Goal: Task Accomplishment & Management: Use online tool/utility

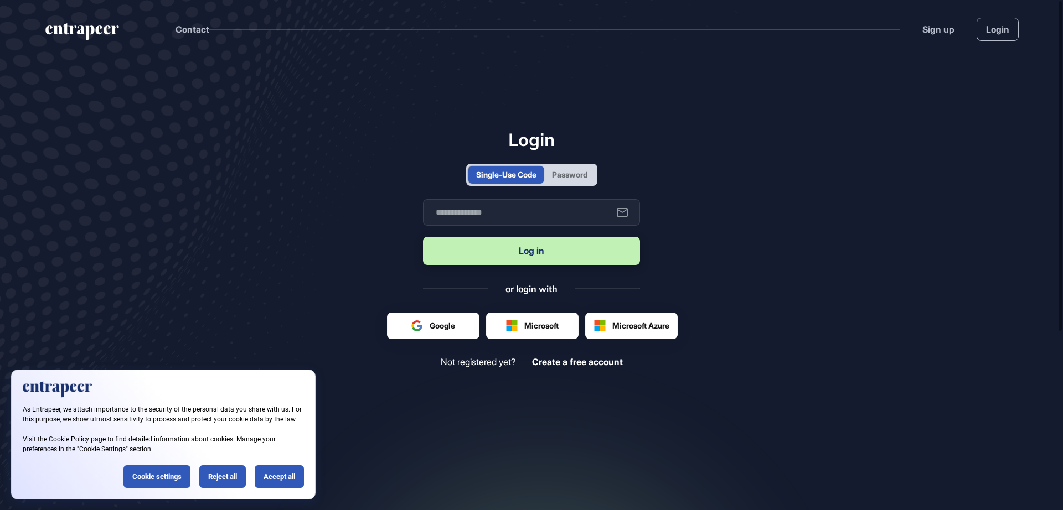
click at [574, 164] on div "Single-Use Code Password" at bounding box center [531, 175] width 131 height 22
click at [576, 174] on div "Password" at bounding box center [569, 175] width 35 height 12
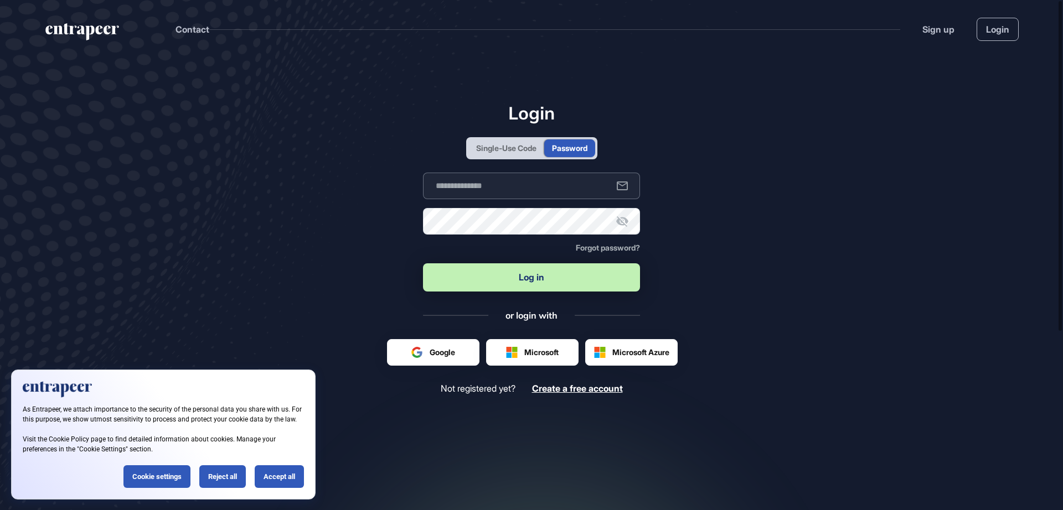
type input "**********"
click at [517, 282] on button "Log in" at bounding box center [531, 278] width 217 height 28
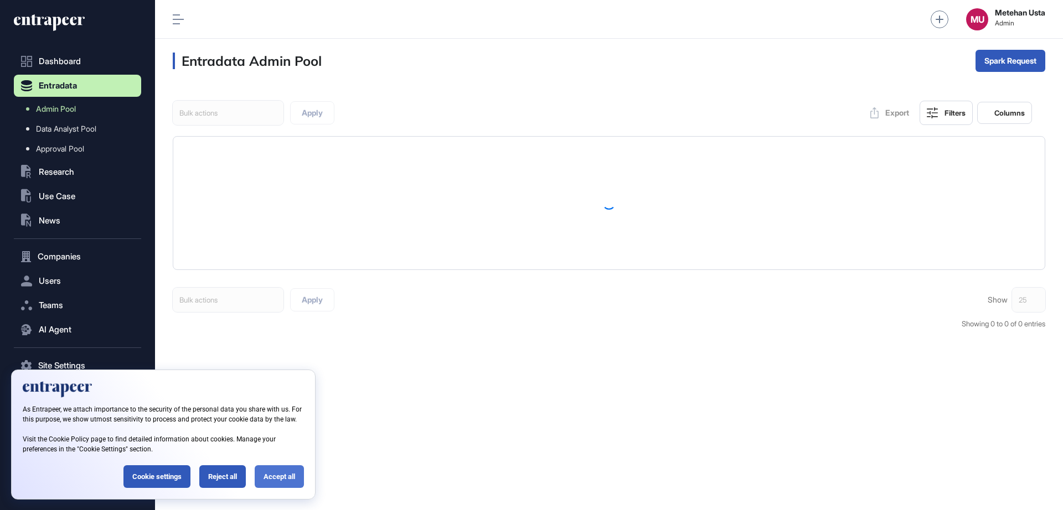
scroll to position [1, 1]
click at [225, 474] on div "Reject all" at bounding box center [222, 477] width 47 height 23
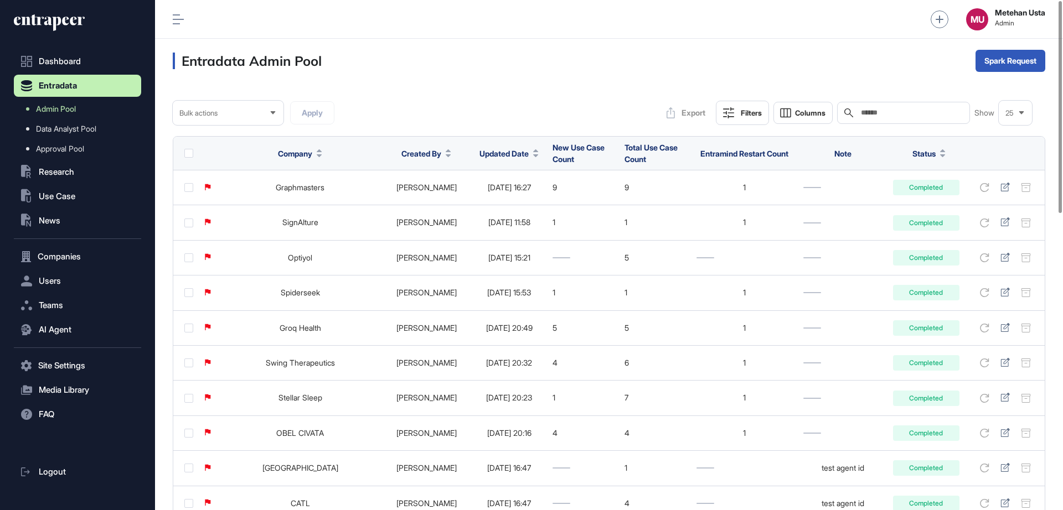
click at [490, 148] on span "Updated Date" at bounding box center [503, 154] width 49 height 12
click at [502, 198] on span "Sort Descending" at bounding box center [505, 199] width 44 height 9
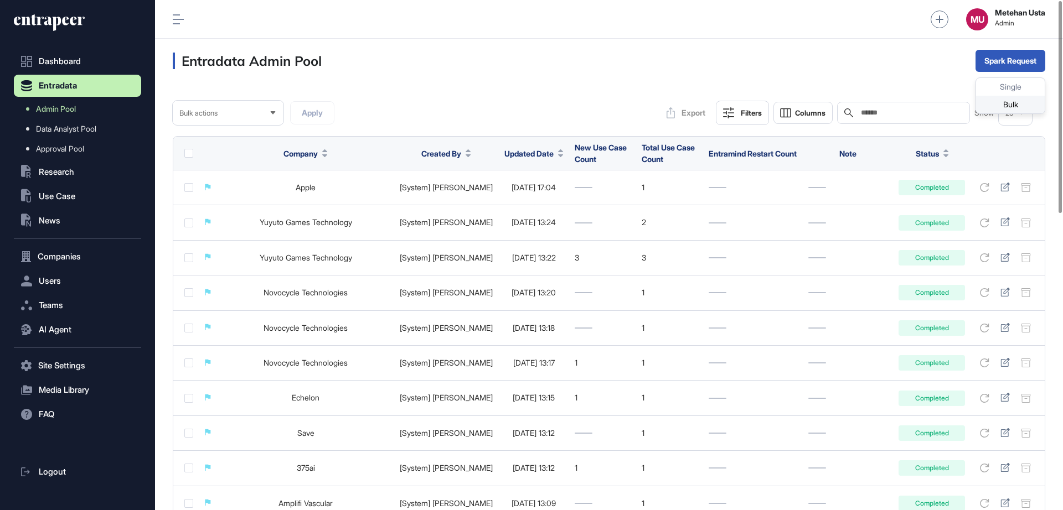
click at [997, 102] on div "Bulk" at bounding box center [1010, 105] width 69 height 18
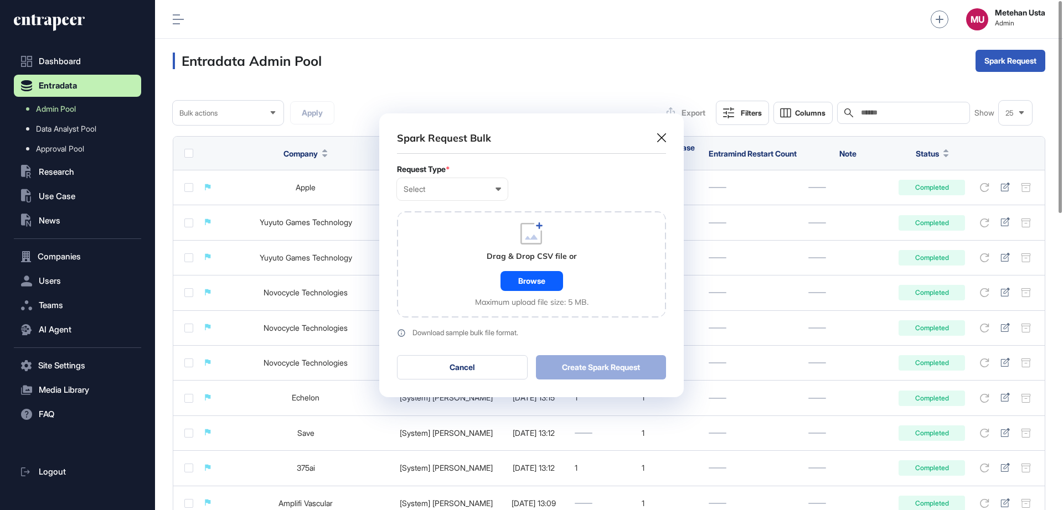
scroll to position [1, 5]
click at [476, 192] on div "Select" at bounding box center [452, 189] width 97 height 9
click at [0, 0] on div "Company" at bounding box center [0, 0] width 0 height 0
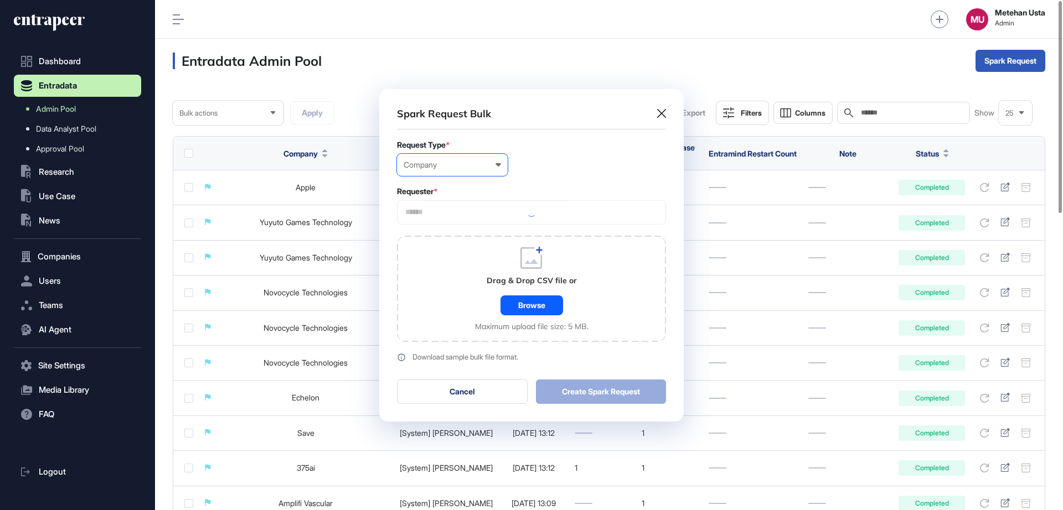
scroll to position [333, 305]
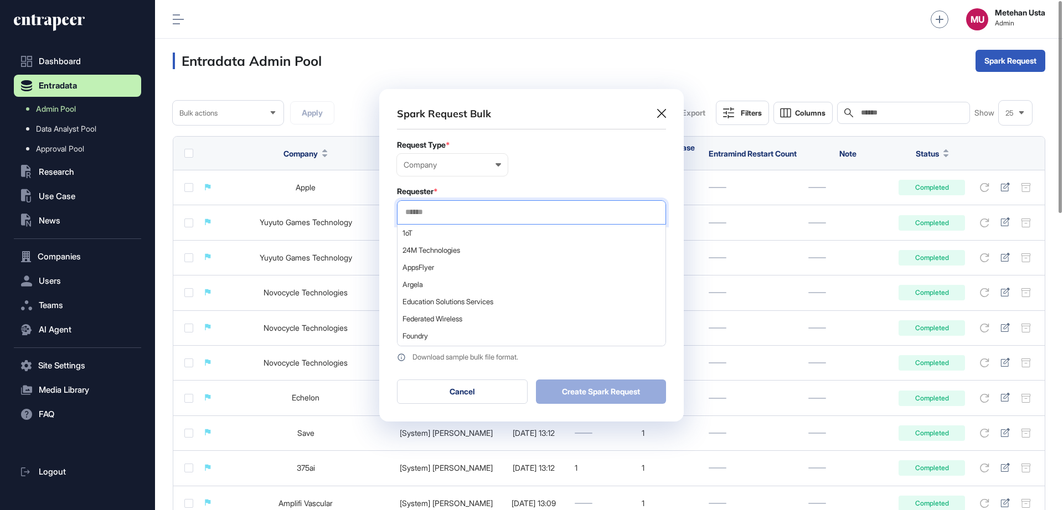
click at [445, 216] on input "text" at bounding box center [531, 212] width 255 height 9
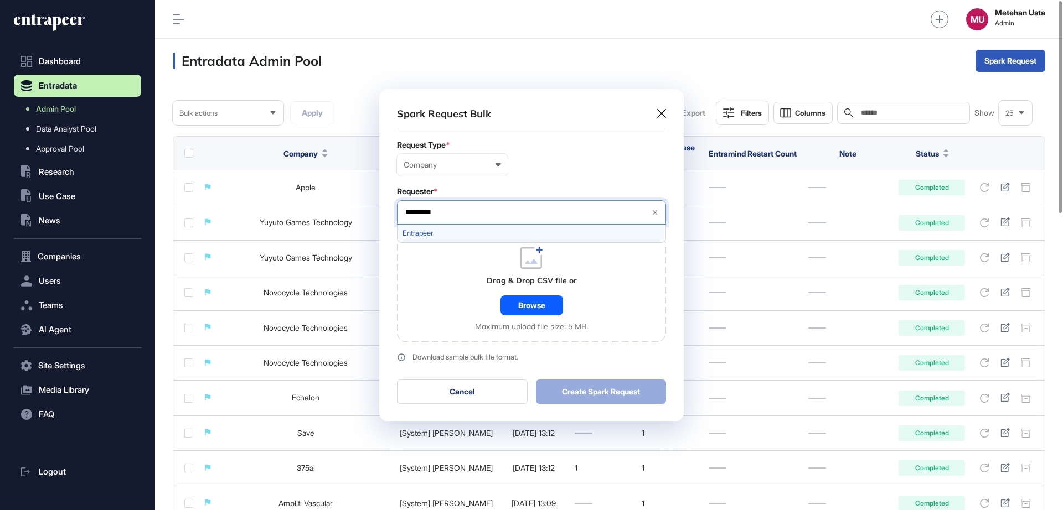
type input "*********"
click at [454, 234] on span "Entrapeer" at bounding box center [531, 233] width 257 height 8
click at [551, 178] on form "Request Type * Company User Company Customer Request ID Requester * Entrapeer *…" at bounding box center [531, 251] width 269 height 221
click at [534, 305] on div "Browse" at bounding box center [532, 306] width 63 height 20
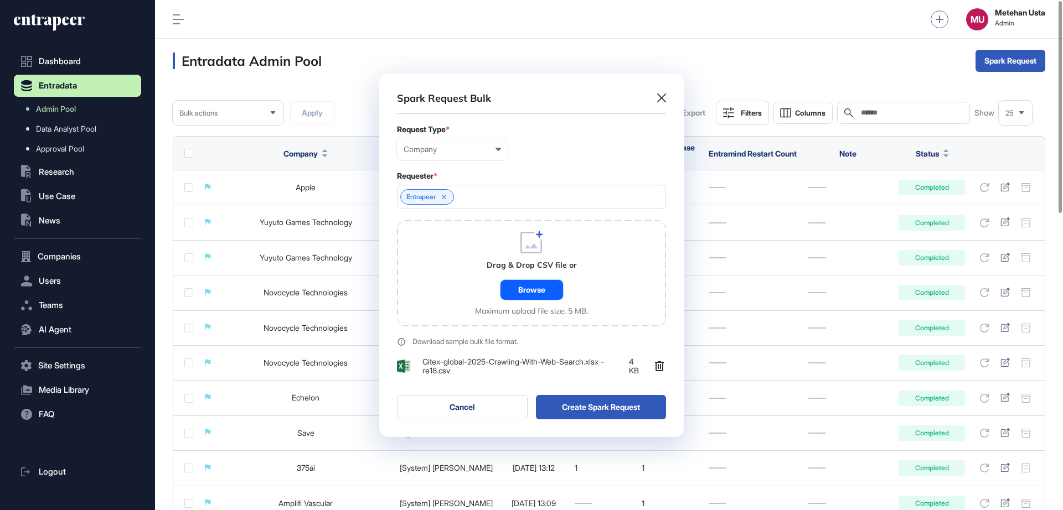
scroll to position [364, 305]
click at [590, 401] on button "Create Spark Request" at bounding box center [601, 407] width 131 height 24
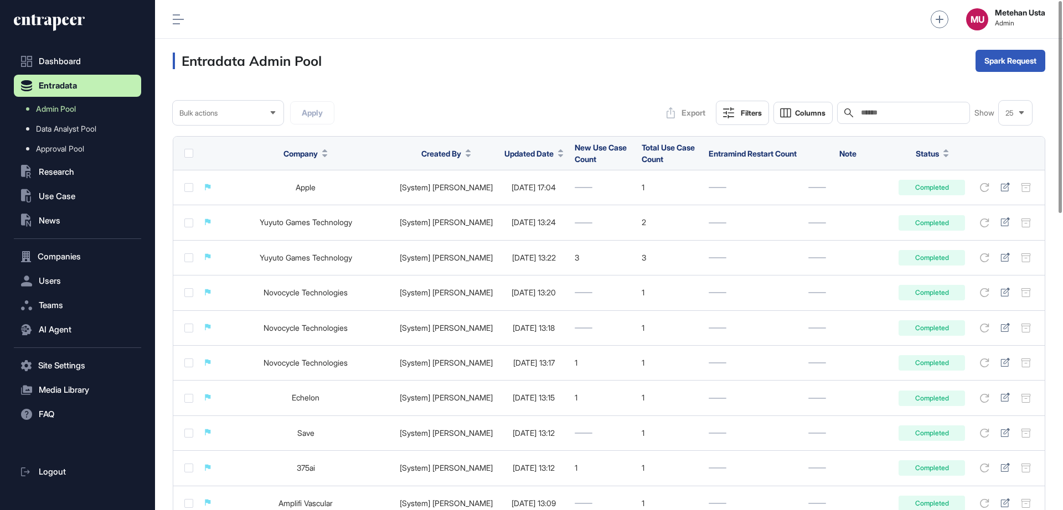
click at [513, 155] on span "Updated Date" at bounding box center [528, 154] width 49 height 12
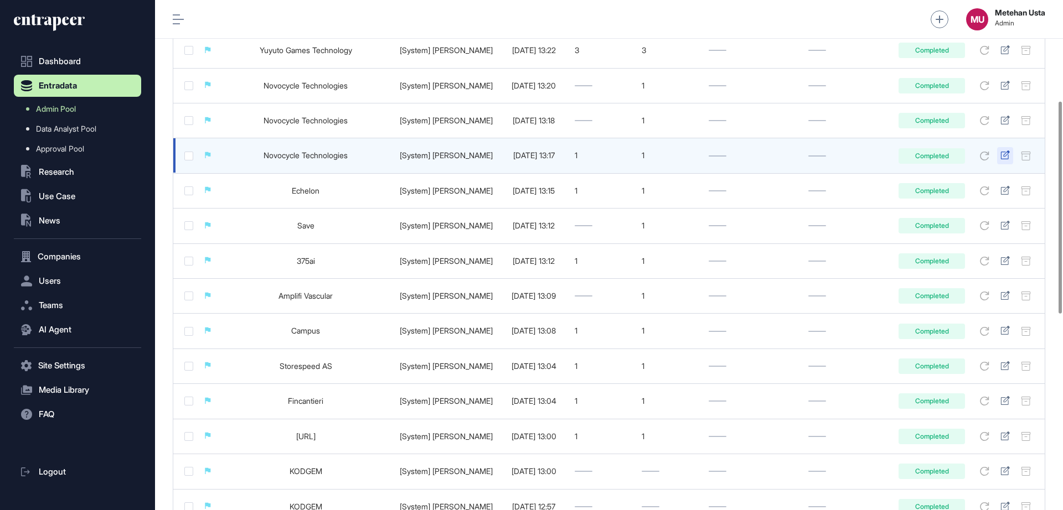
click at [1007, 156] on icon at bounding box center [1005, 155] width 9 height 9
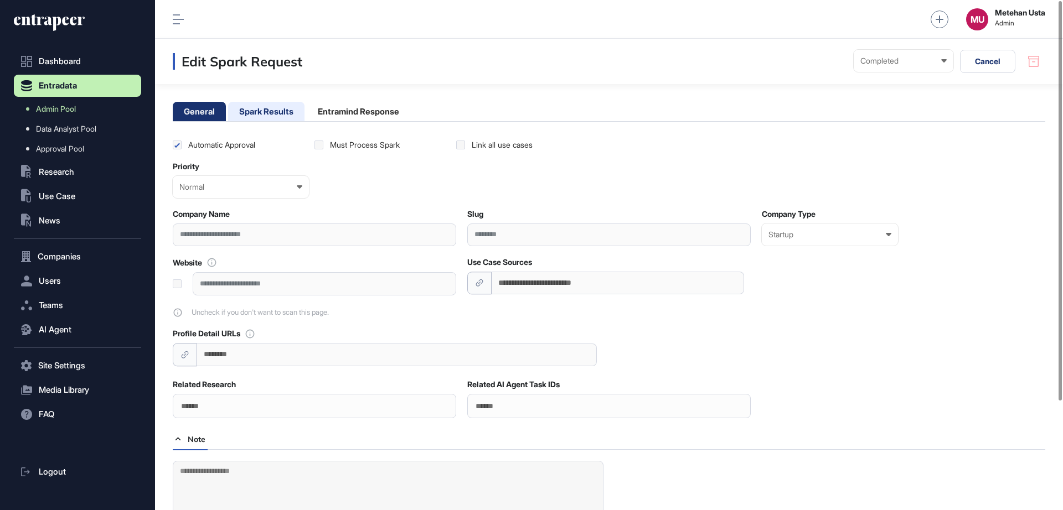
click at [267, 110] on li "Spark Results" at bounding box center [266, 111] width 76 height 19
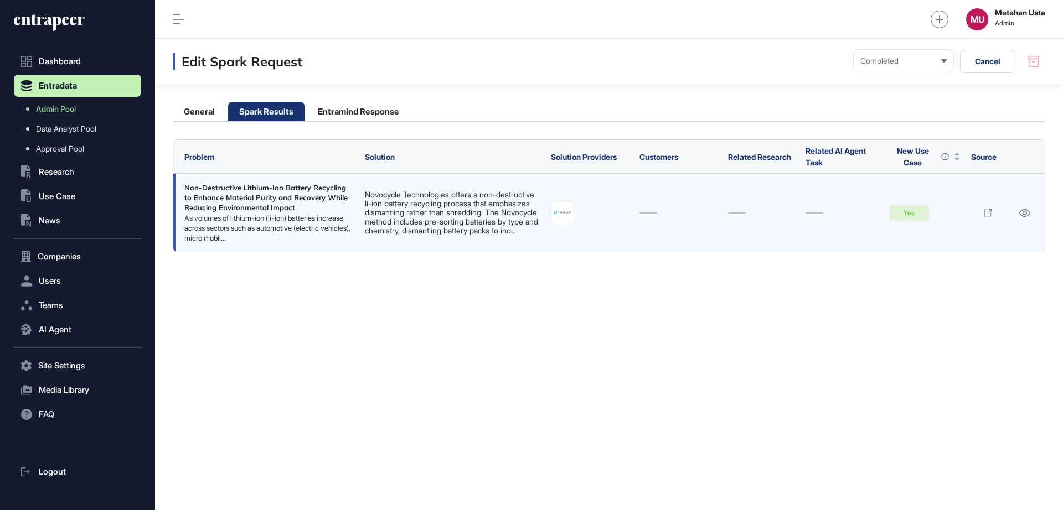
click at [413, 195] on link "Novocycle Technologies offers a non-destructive li-ion battery recycling proces…" at bounding box center [451, 213] width 173 height 46
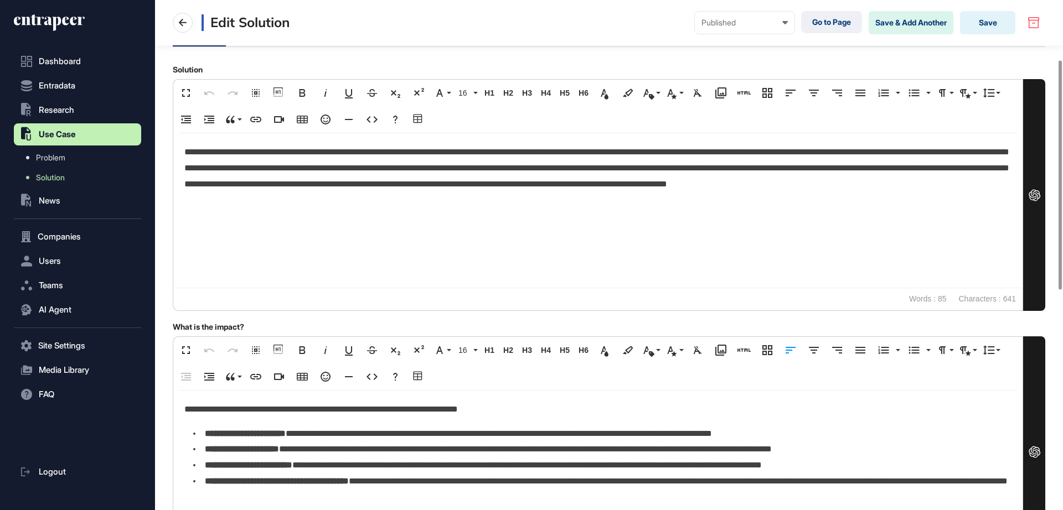
scroll to position [132, 0]
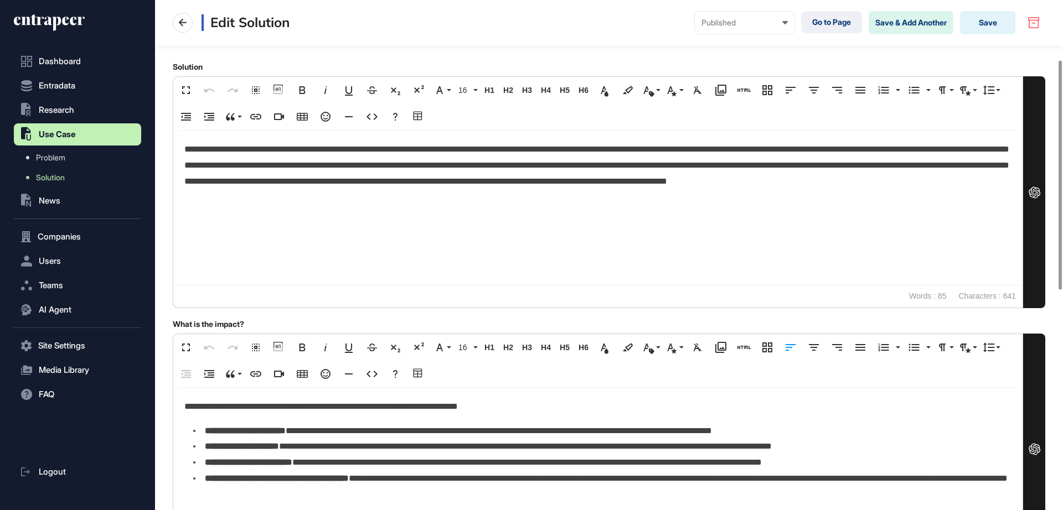
click at [702, 147] on p "**********" at bounding box center [597, 174] width 827 height 64
